Goal: Information Seeking & Learning: Find specific fact

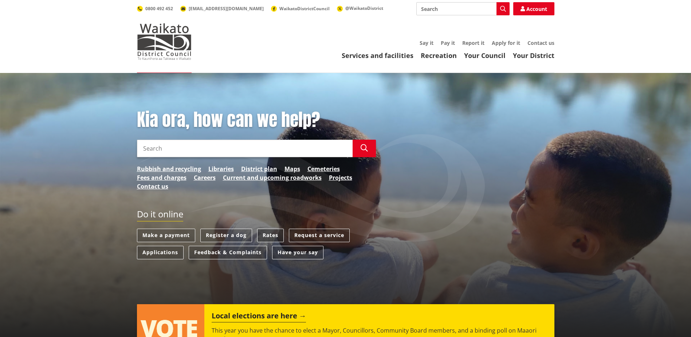
click at [269, 237] on link "Rates" at bounding box center [270, 234] width 27 height 13
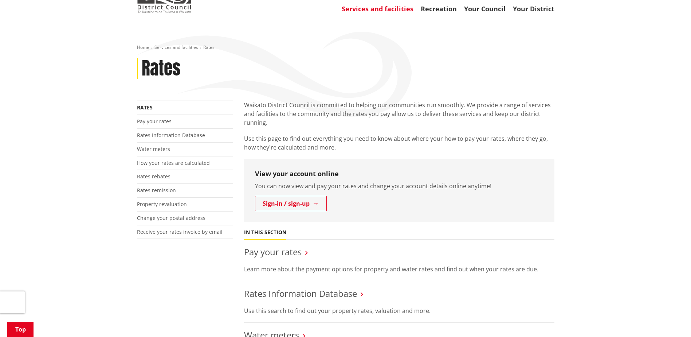
scroll to position [146, 0]
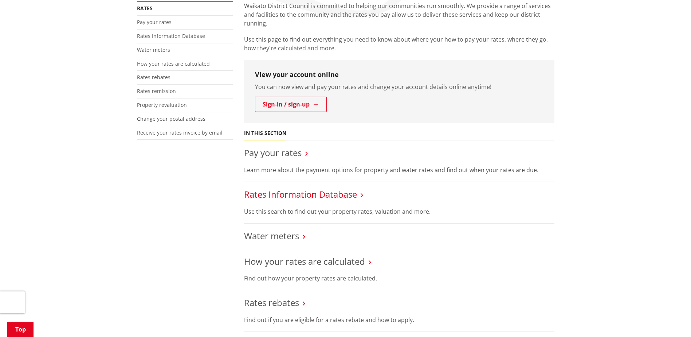
click at [345, 195] on link "Rates Information Database" at bounding box center [300, 194] width 113 height 12
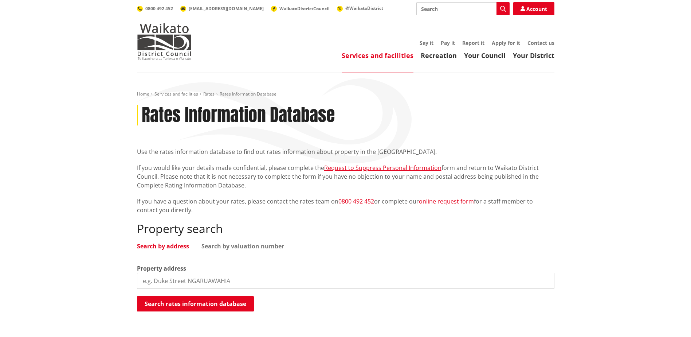
click at [199, 276] on input "search" at bounding box center [345, 280] width 417 height 16
click at [246, 276] on input "search" at bounding box center [345, 280] width 417 height 16
type input "H"
click at [263, 248] on link "Search by valuation number" at bounding box center [242, 246] width 83 height 6
click at [228, 275] on input "search" at bounding box center [345, 280] width 417 height 16
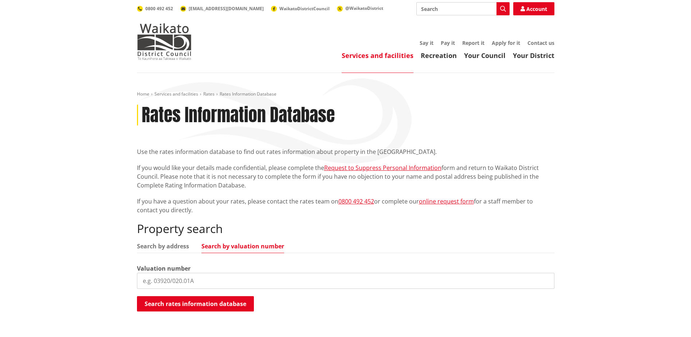
click at [330, 278] on input "search" at bounding box center [345, 280] width 417 height 16
type input "03910/013.18"
click at [237, 301] on button "Search rates information database" at bounding box center [195, 303] width 117 height 15
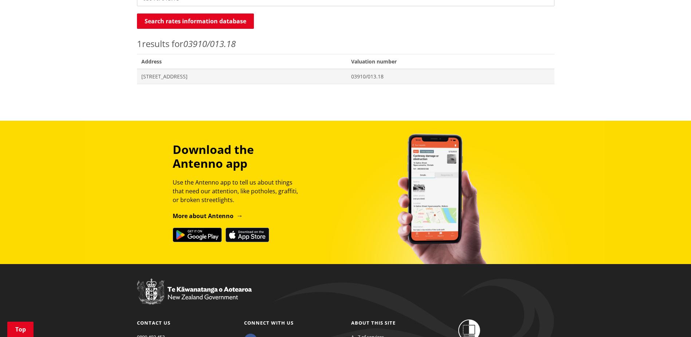
scroll to position [291, 0]
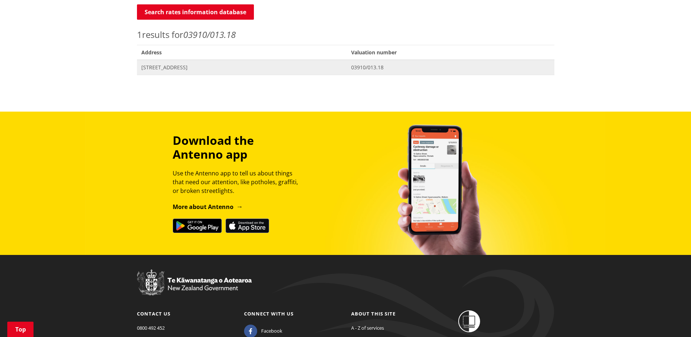
click at [392, 69] on span "03910/013.18" at bounding box center [450, 67] width 199 height 7
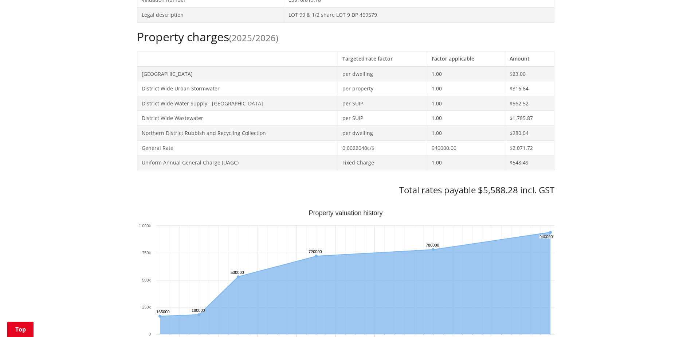
scroll to position [146, 0]
